Goal: Entertainment & Leisure: Consume media (video, audio)

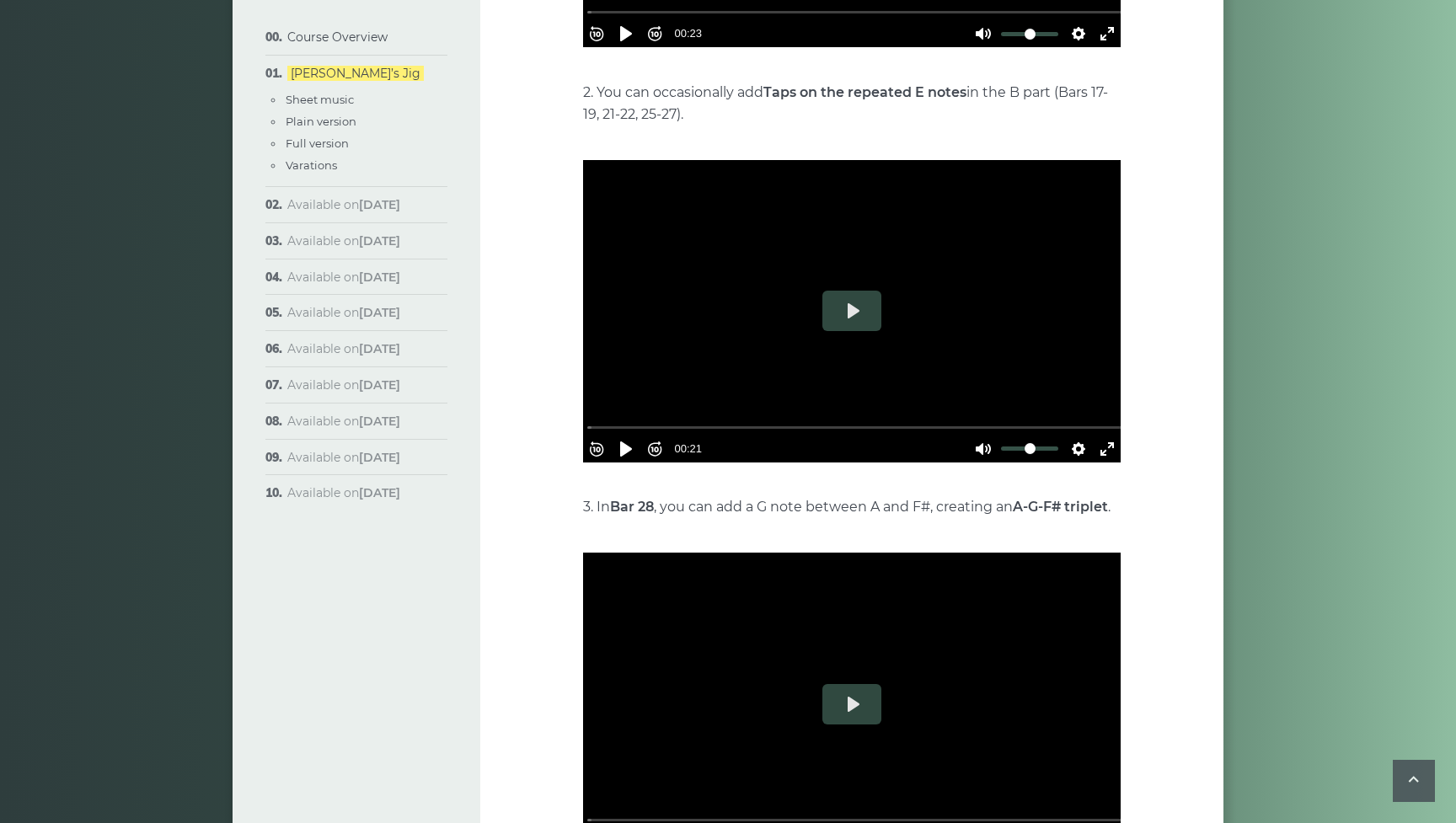
scroll to position [3659, 0]
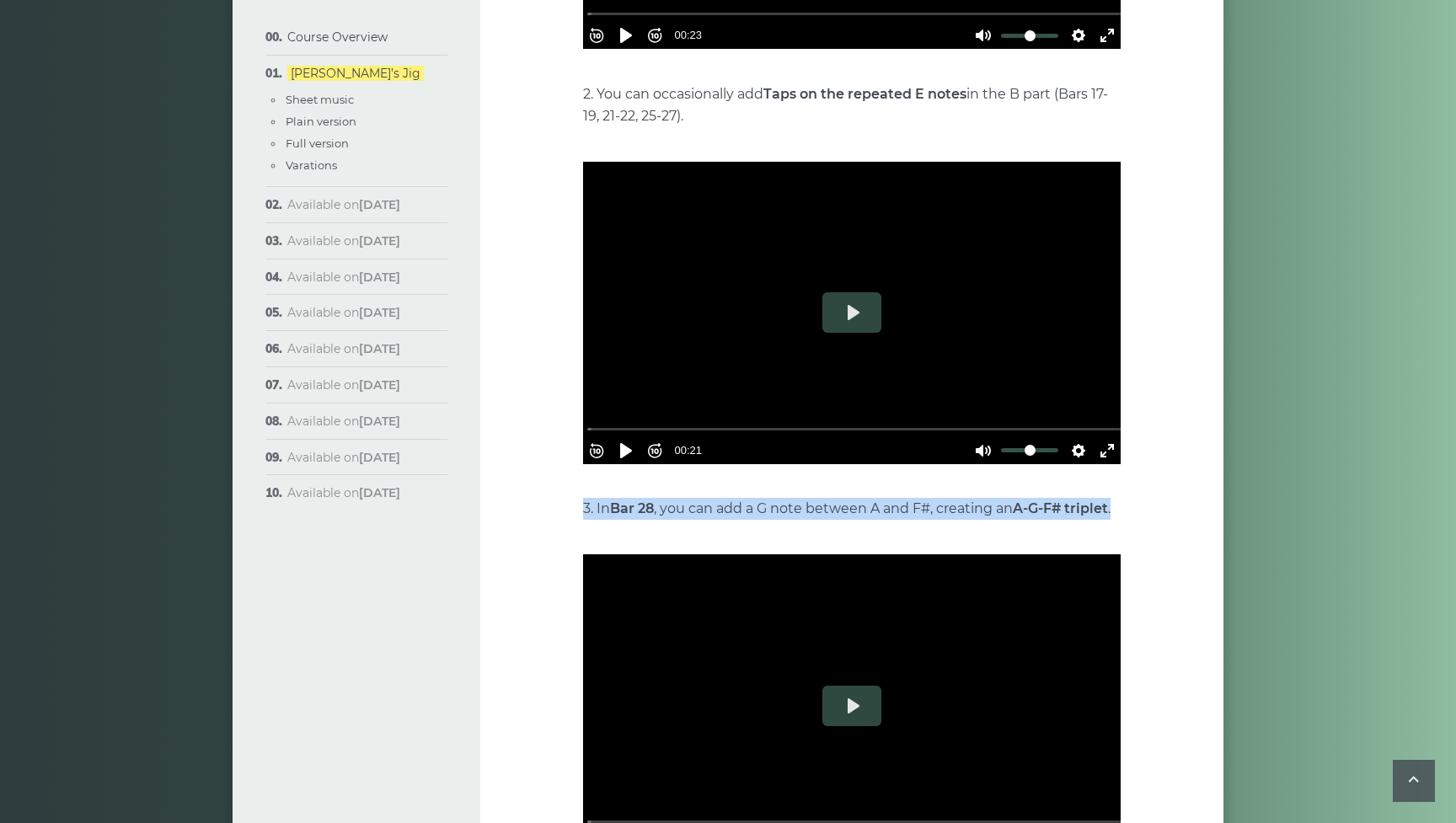
drag, startPoint x: 936, startPoint y: 525, endPoint x: 918, endPoint y: 544, distance: 26.2
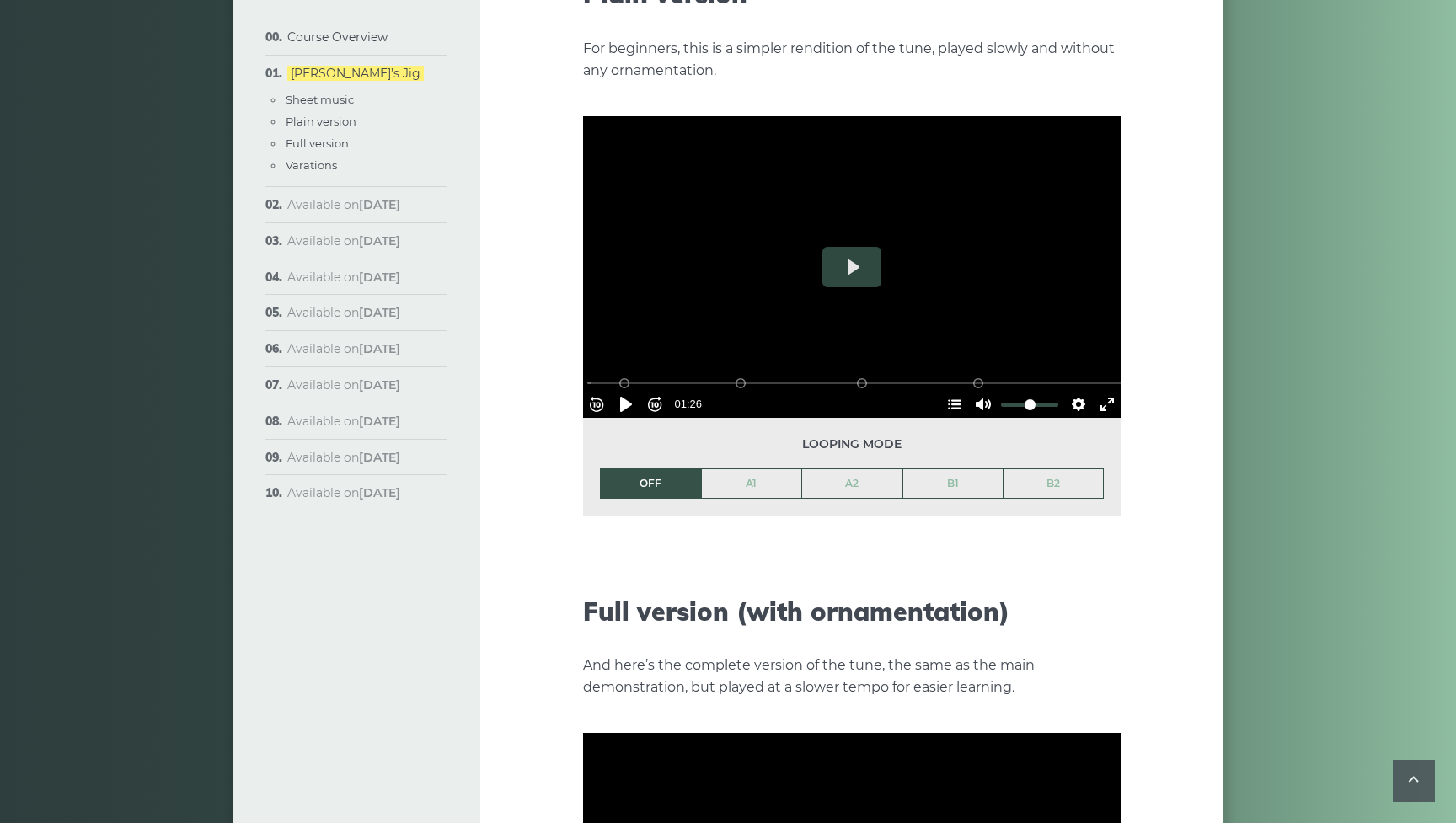
scroll to position [1956, 0]
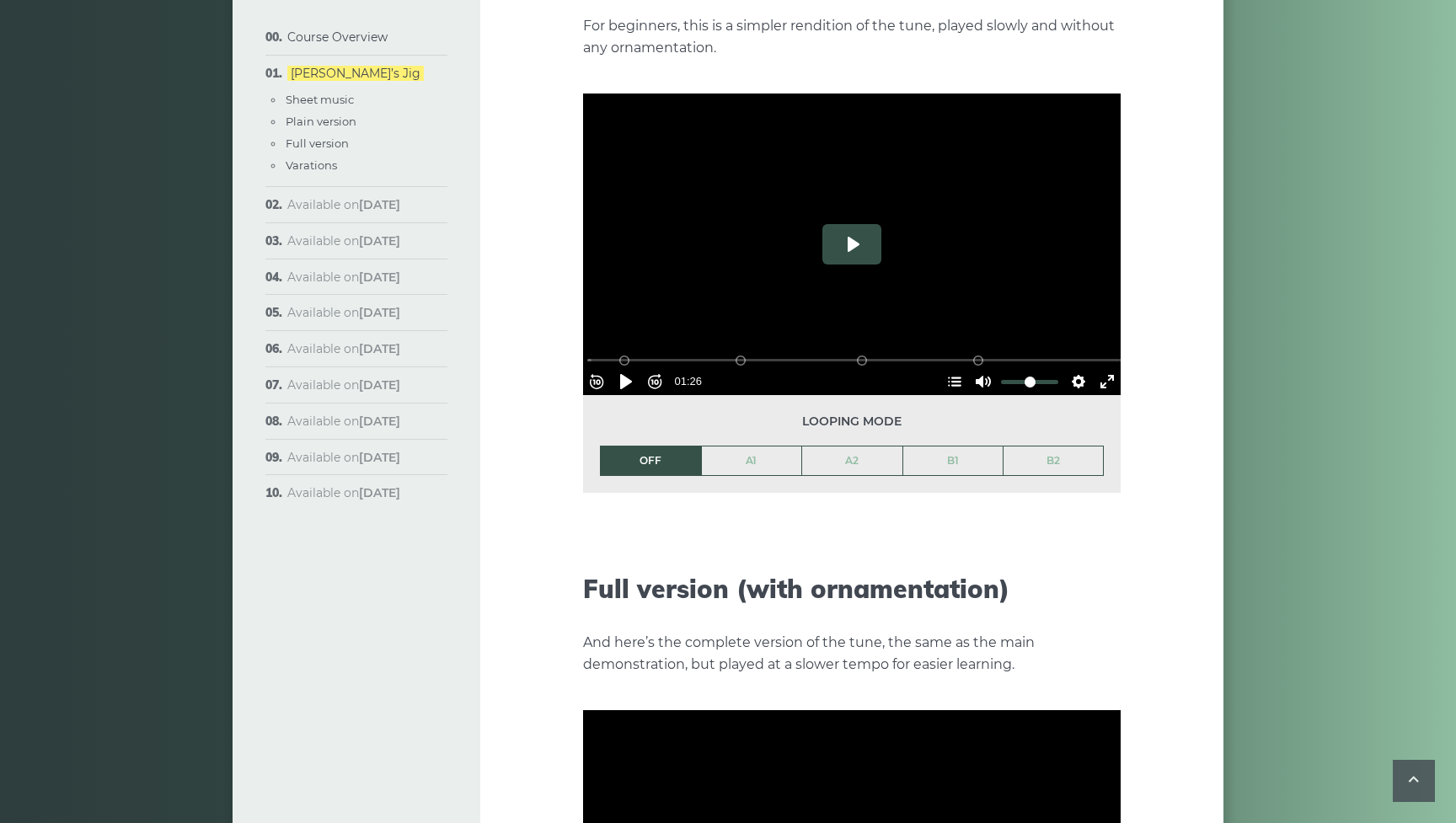
click at [847, 224] on button "Play" at bounding box center [851, 245] width 59 height 41
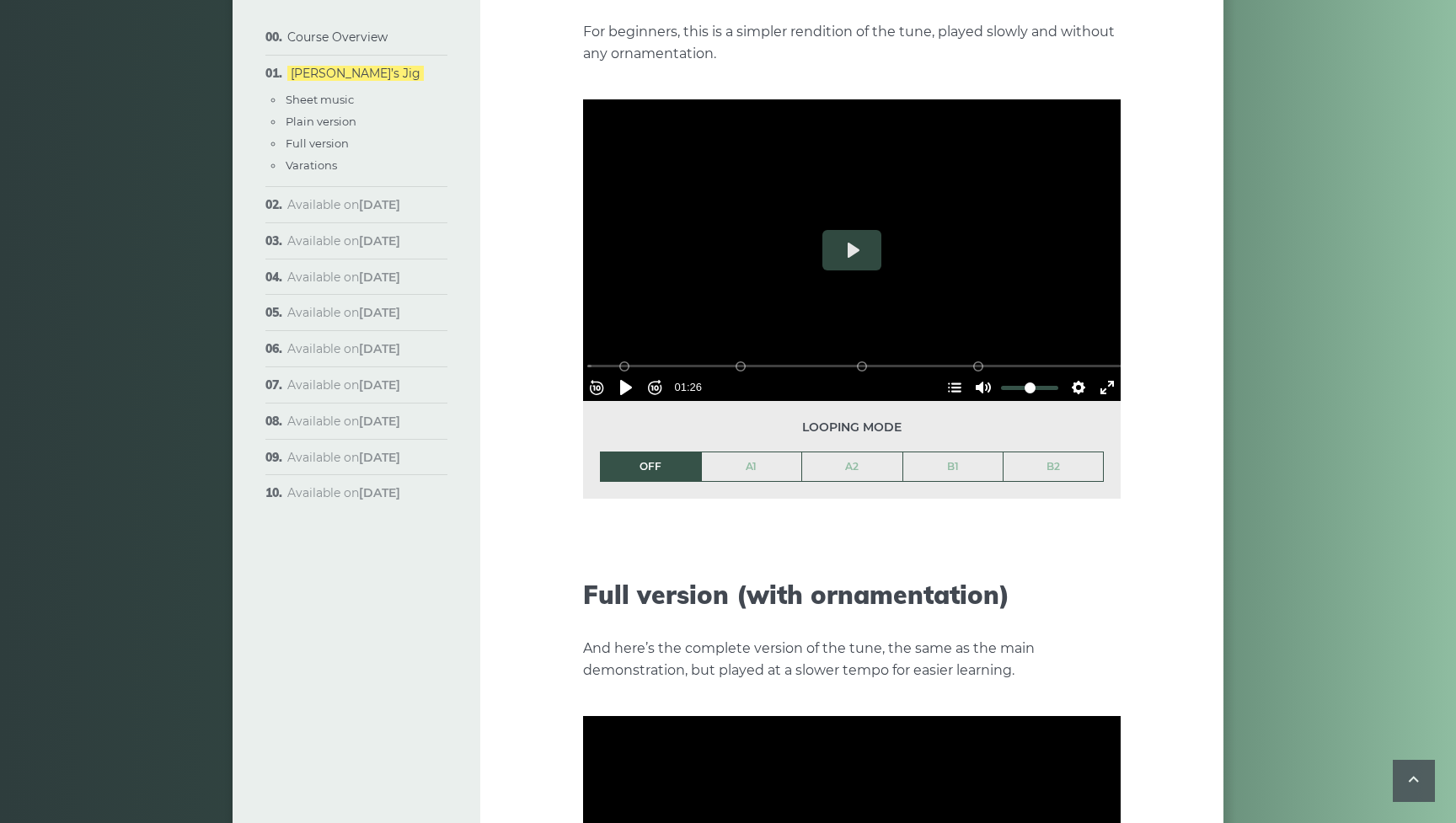
scroll to position [1978, 0]
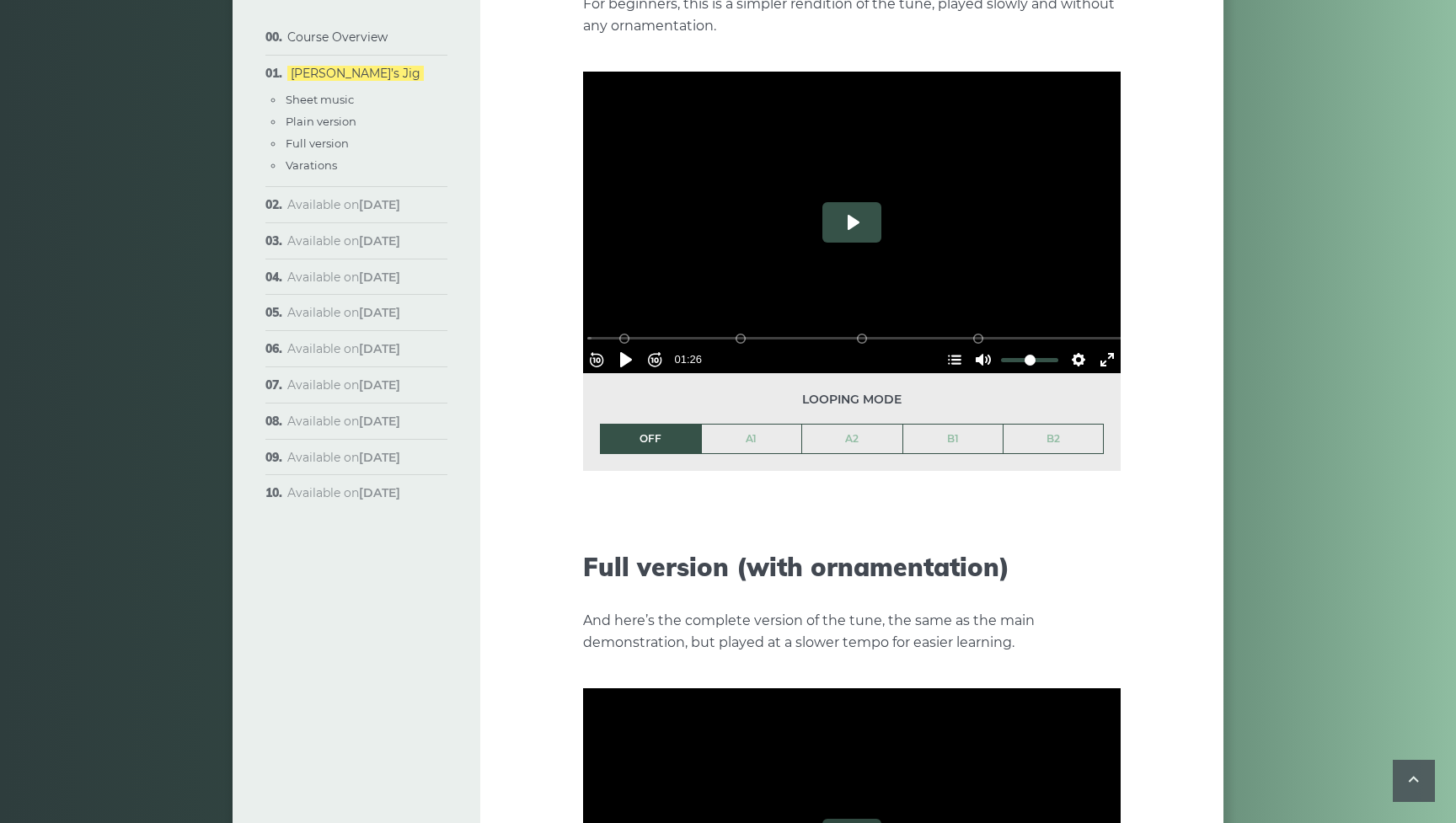
click at [848, 202] on button "Play" at bounding box center [851, 223] width 59 height 41
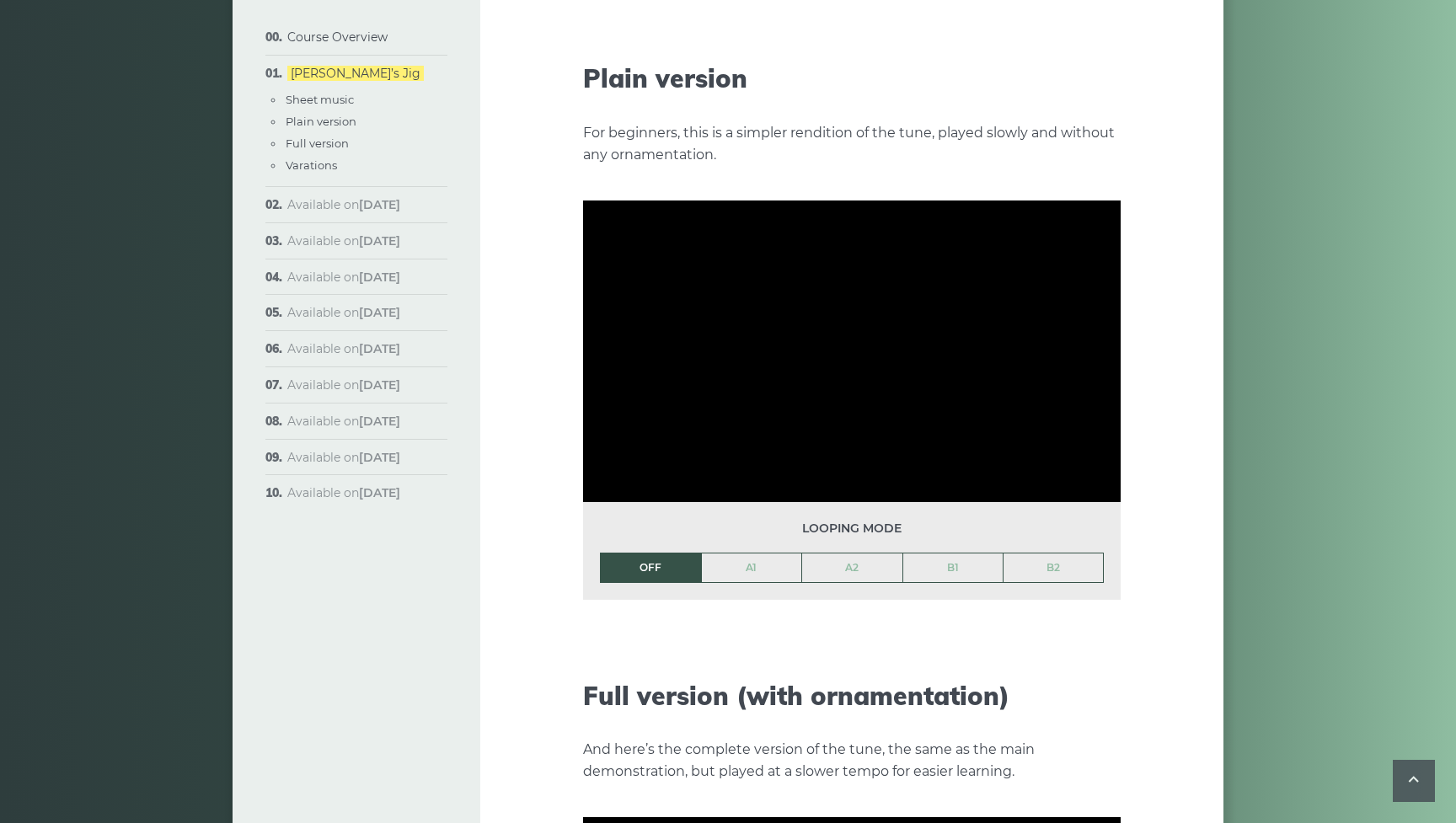
scroll to position [1843, 0]
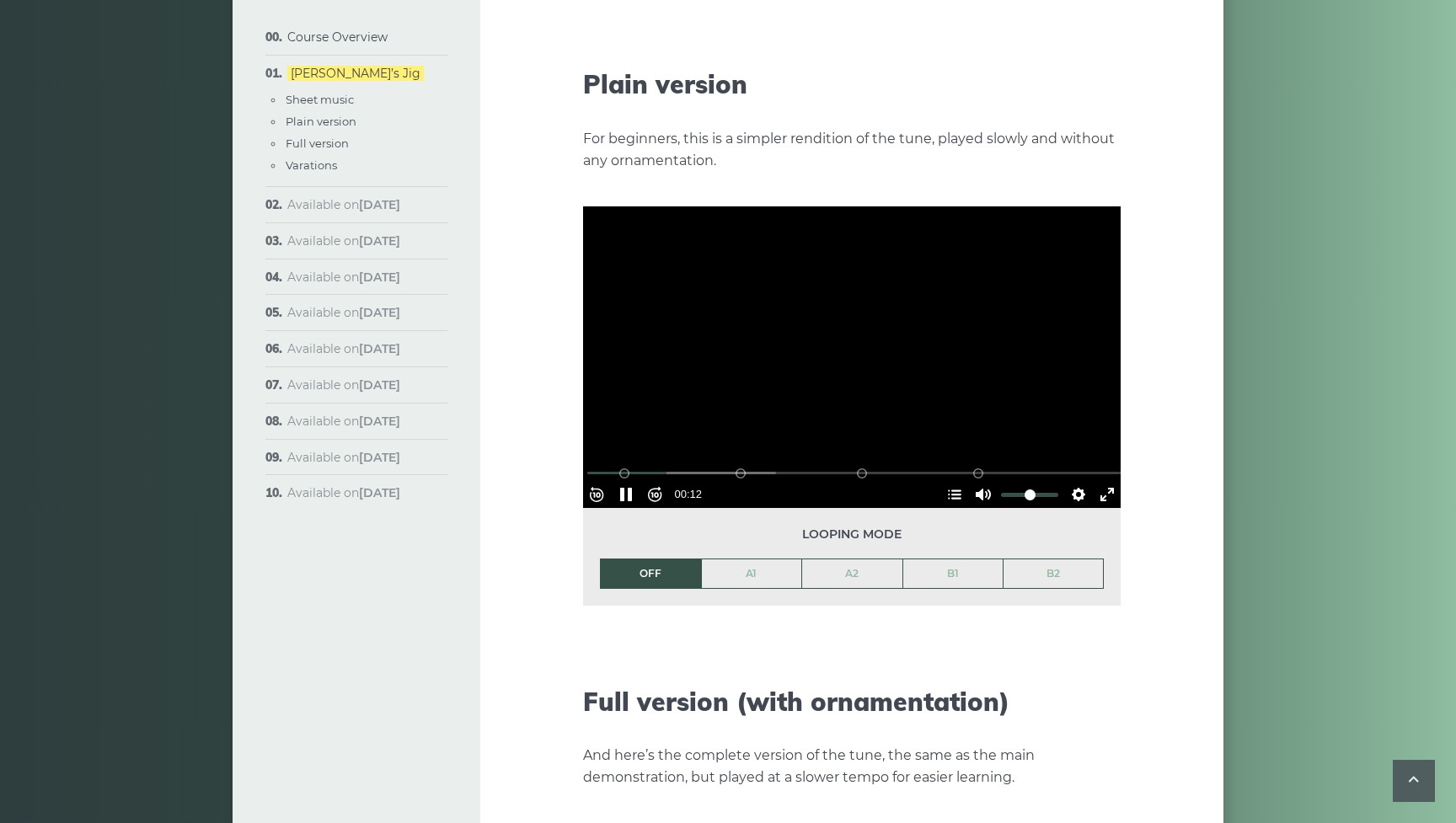
click at [703, 389] on div at bounding box center [852, 358] width 537 height 303
type input "*****"
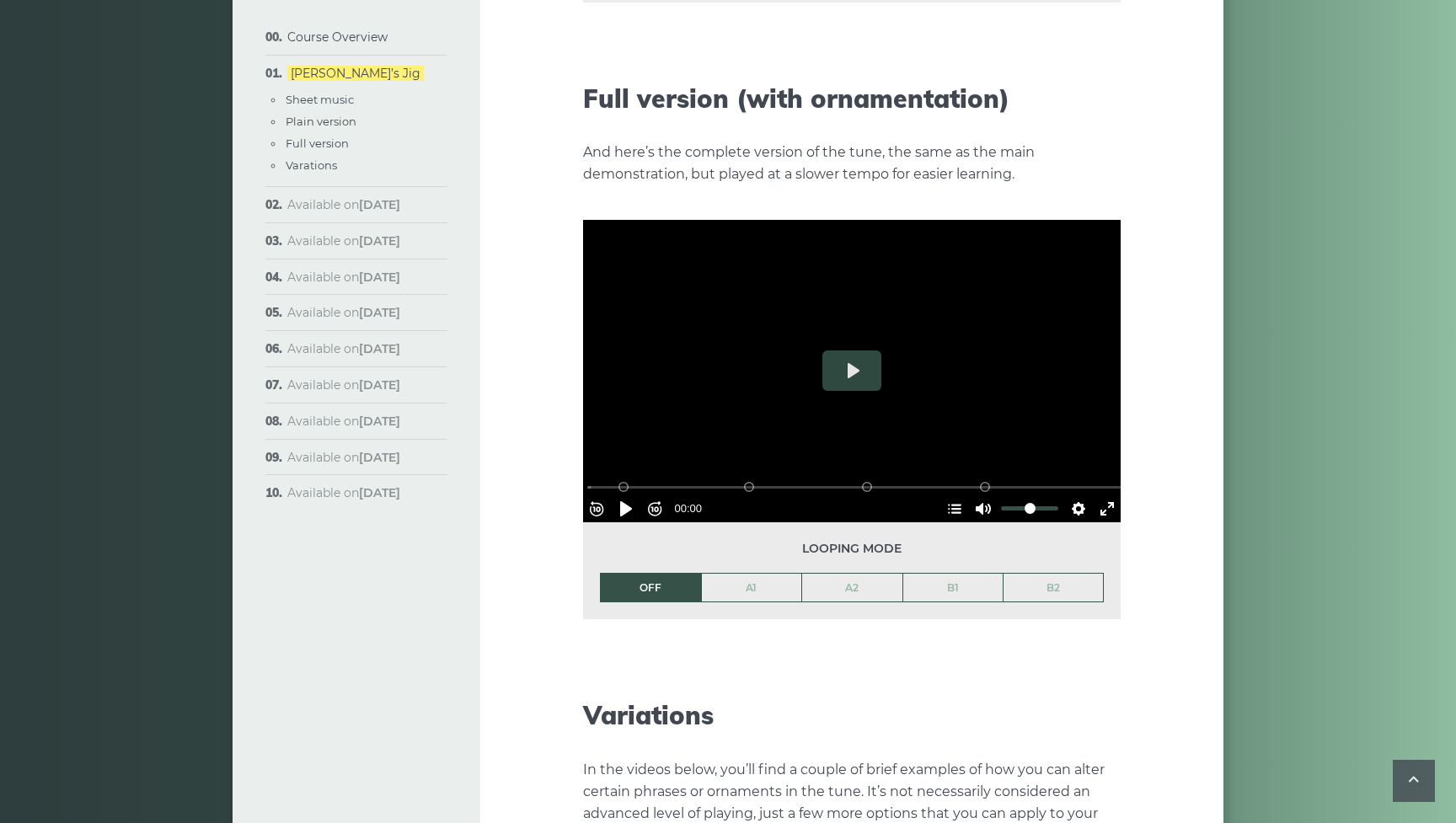
scroll to position [2451, 0]
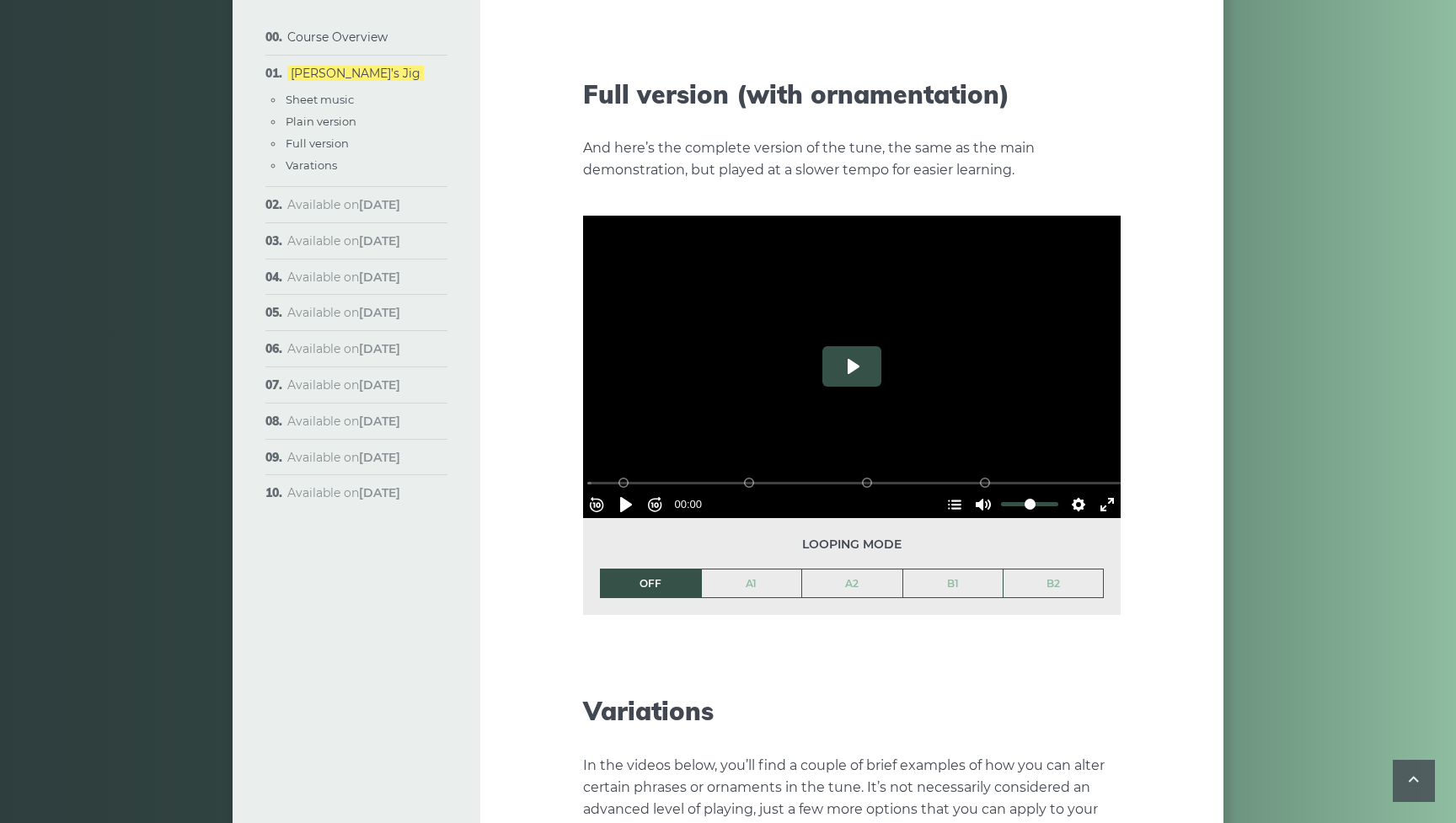
click at [859, 346] on button "Play" at bounding box center [851, 366] width 59 height 41
click at [620, 475] on input "Seek" at bounding box center [855, 483] width 535 height 16
click at [595, 475] on div "% buffered 00:00 B2 (Bars 25-32) B1 (Bars 17-24) A2 (Bars 9-16) A1 (Bars 1-8)" at bounding box center [854, 483] width 537 height 16
click at [600, 475] on input "Seek" at bounding box center [855, 483] width 535 height 16
click at [632, 491] on button "Pause Play" at bounding box center [626, 505] width 27 height 27
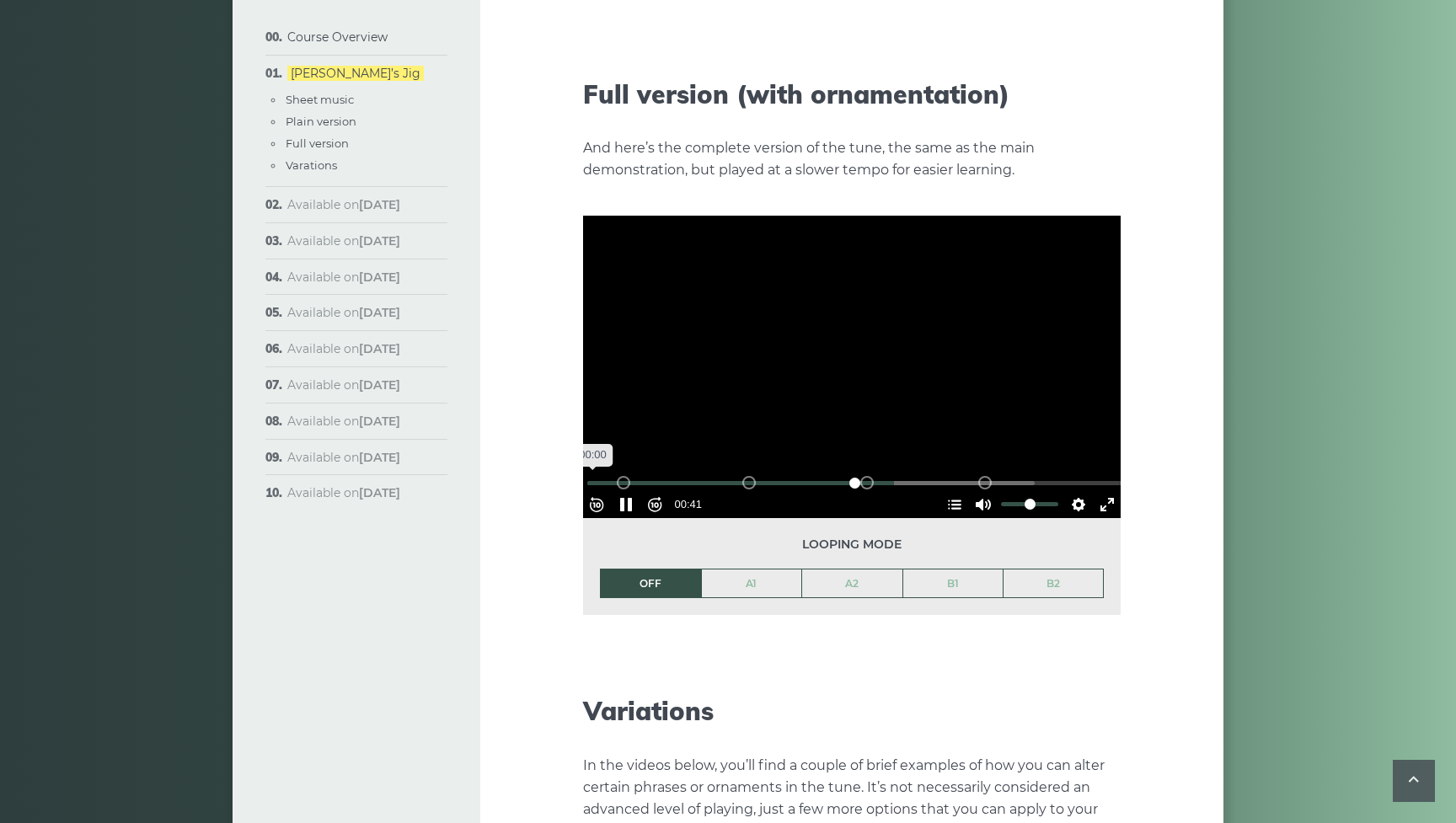
click at [600, 475] on input "Seek" at bounding box center [855, 483] width 535 height 16
click at [633, 491] on button "Pause Play" at bounding box center [626, 505] width 27 height 27
type input "*****"
